Goal: Task Accomplishment & Management: Use online tool/utility

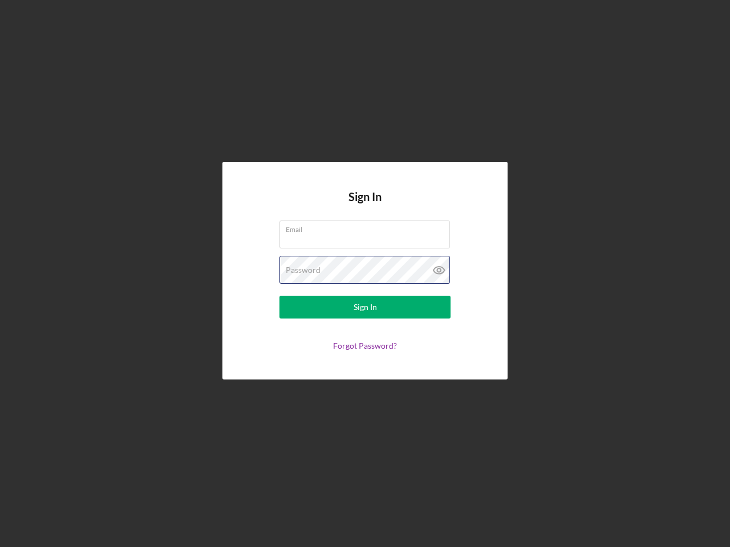
click at [365, 274] on div "Password" at bounding box center [364, 270] width 171 height 29
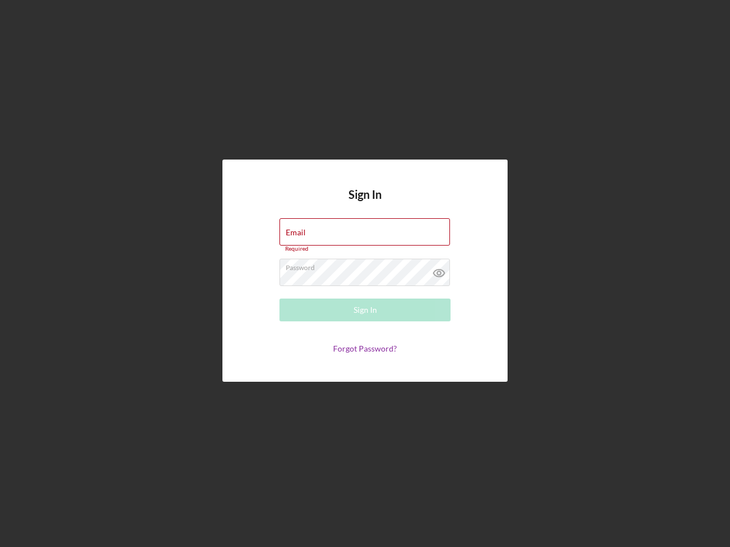
click at [439, 270] on icon at bounding box center [439, 273] width 29 height 29
